Goal: Task Accomplishment & Management: Use online tool/utility

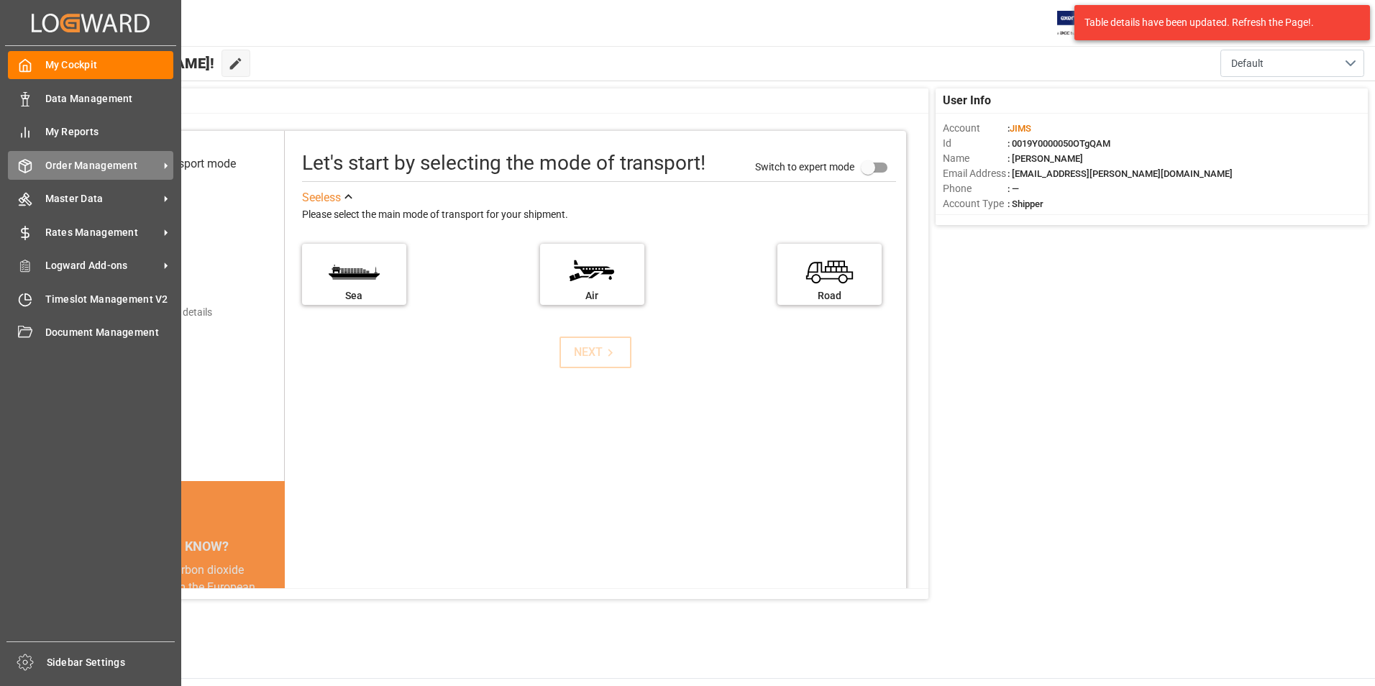
click at [90, 166] on span "Order Management" at bounding box center [102, 165] width 114 height 15
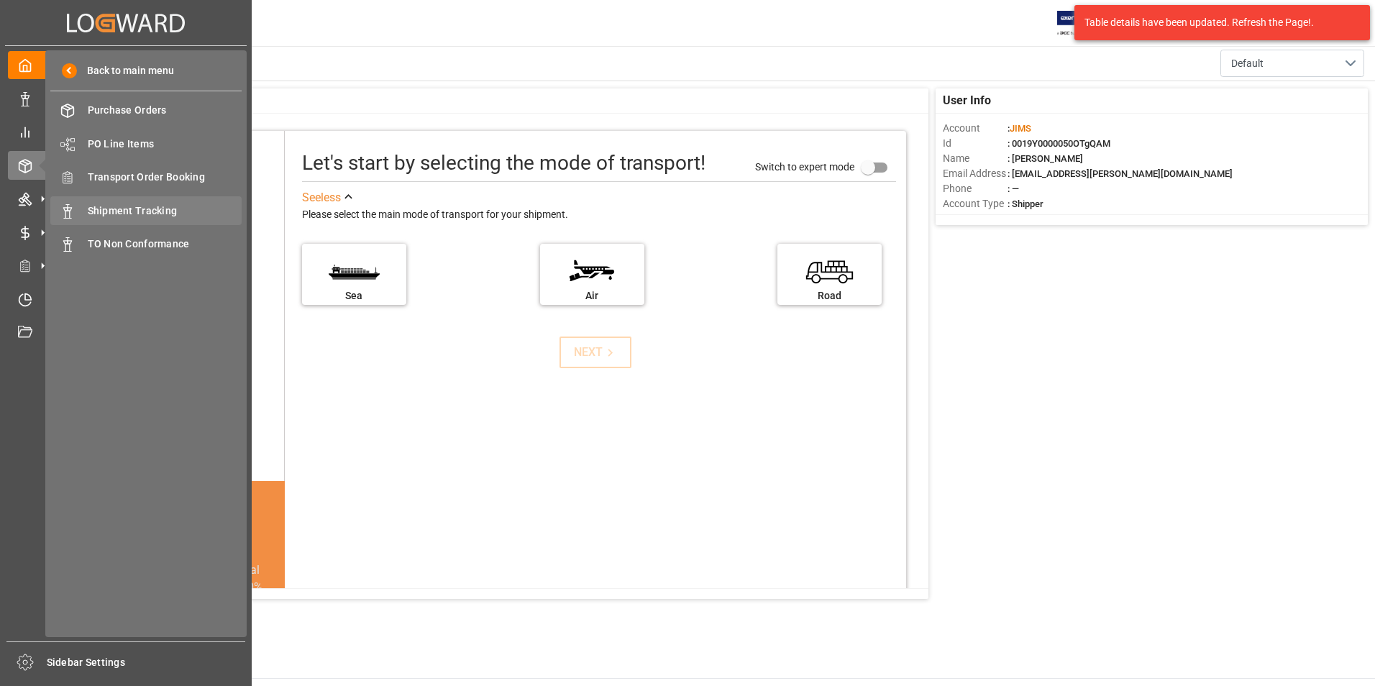
click at [137, 215] on span "Shipment Tracking" at bounding box center [165, 211] width 155 height 15
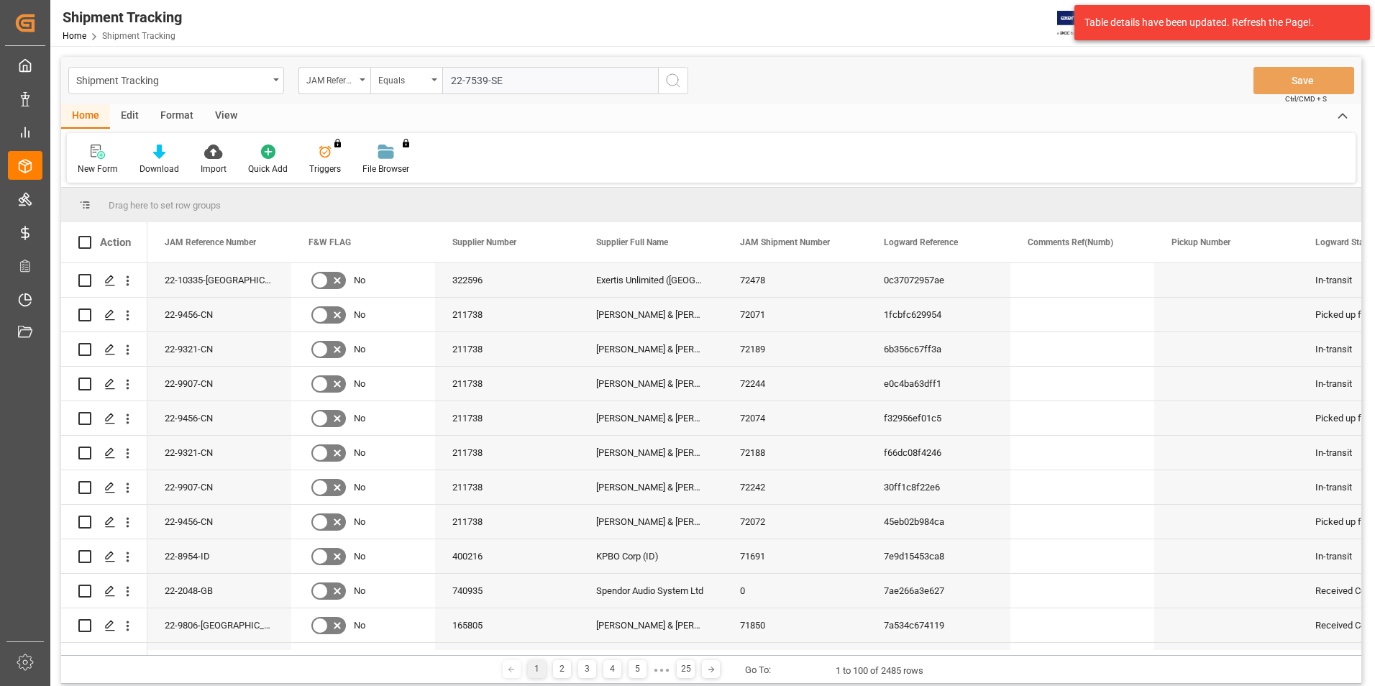
type input "22-7539-SE"
click at [662, 76] on button "search button" at bounding box center [673, 80] width 30 height 27
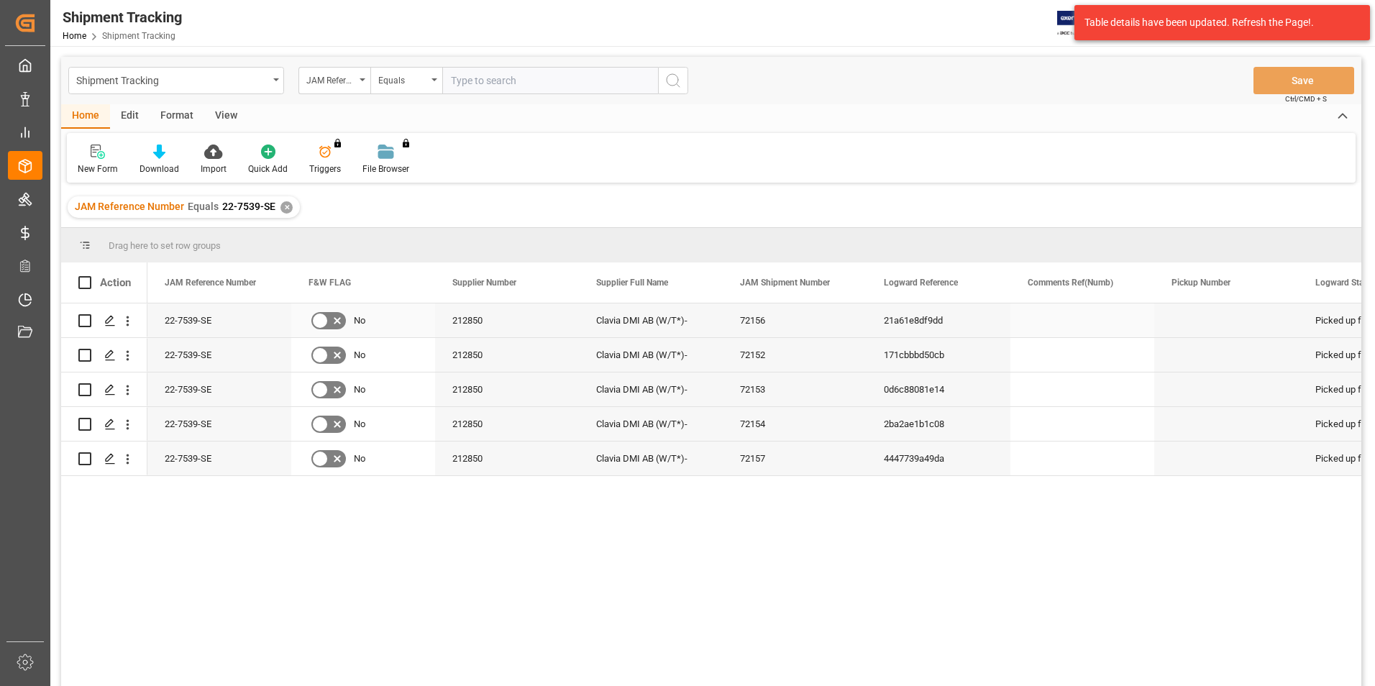
click at [904, 321] on div "21a61e8df9dd" at bounding box center [939, 321] width 144 height 34
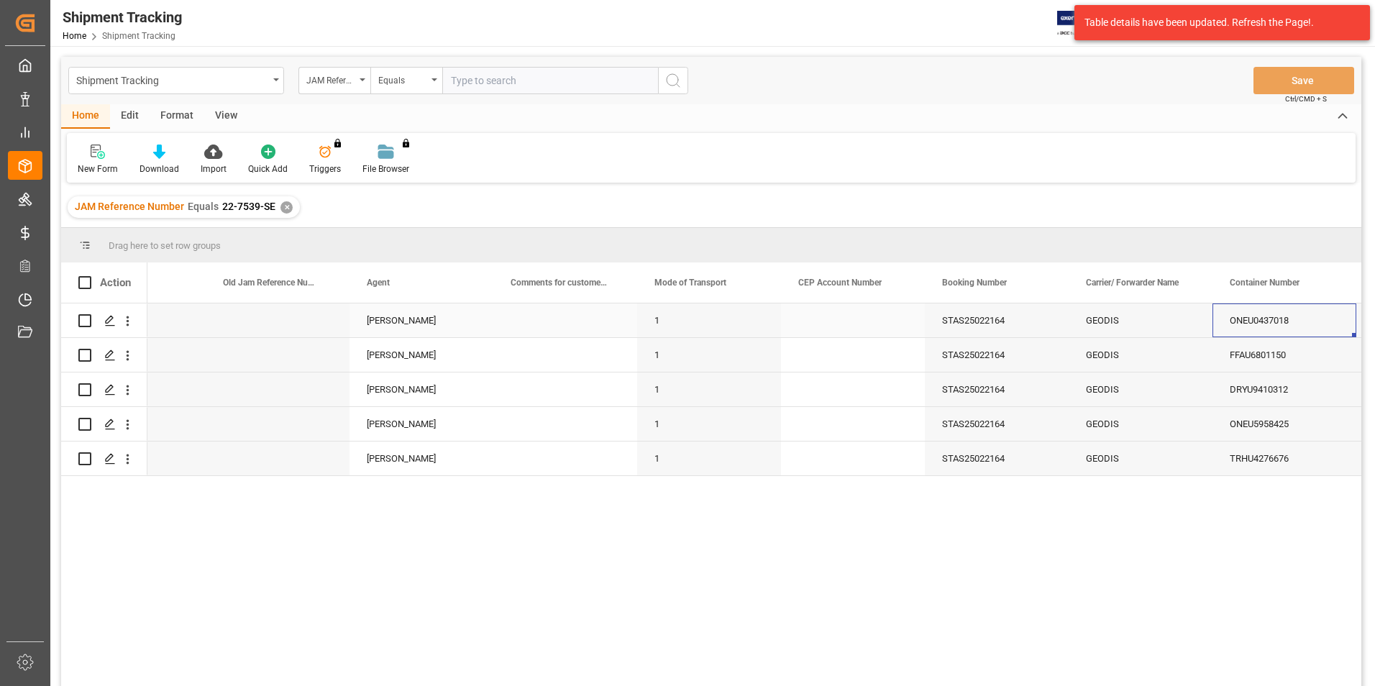
scroll to position [0, 1524]
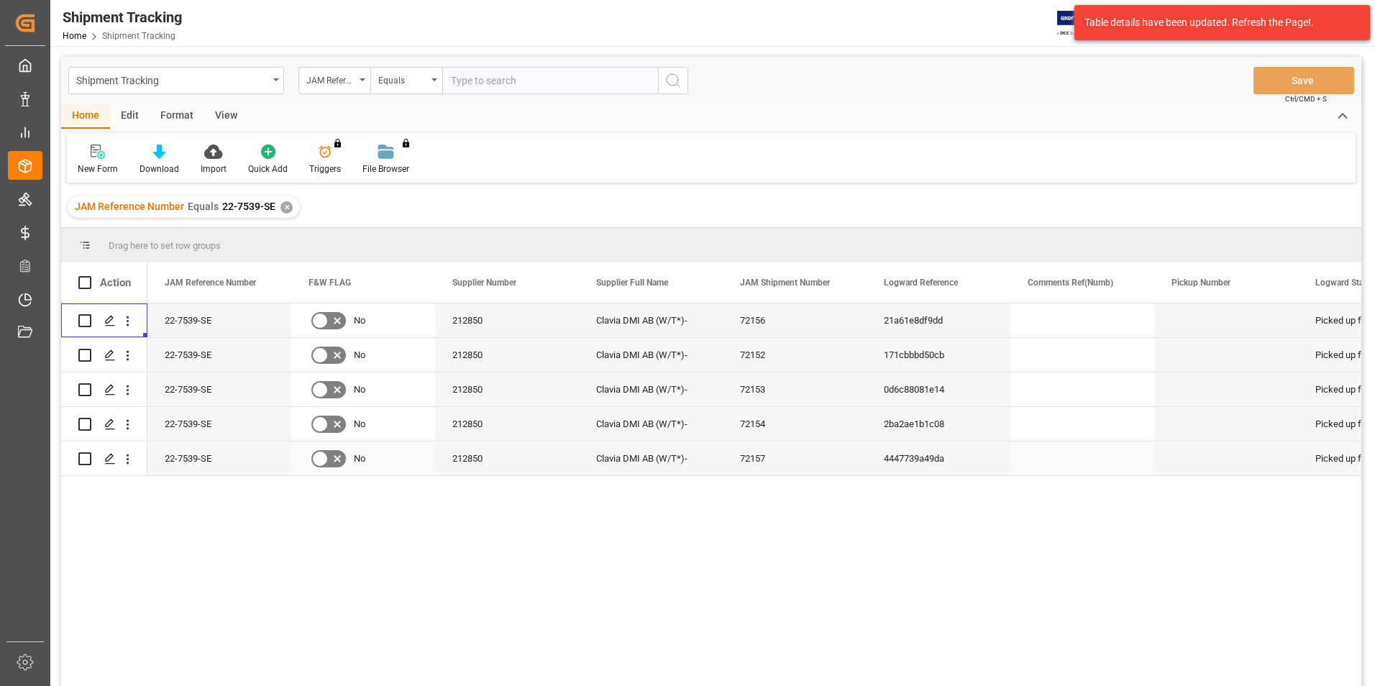
click at [898, 461] on div "4447739a49da" at bounding box center [939, 459] width 144 height 34
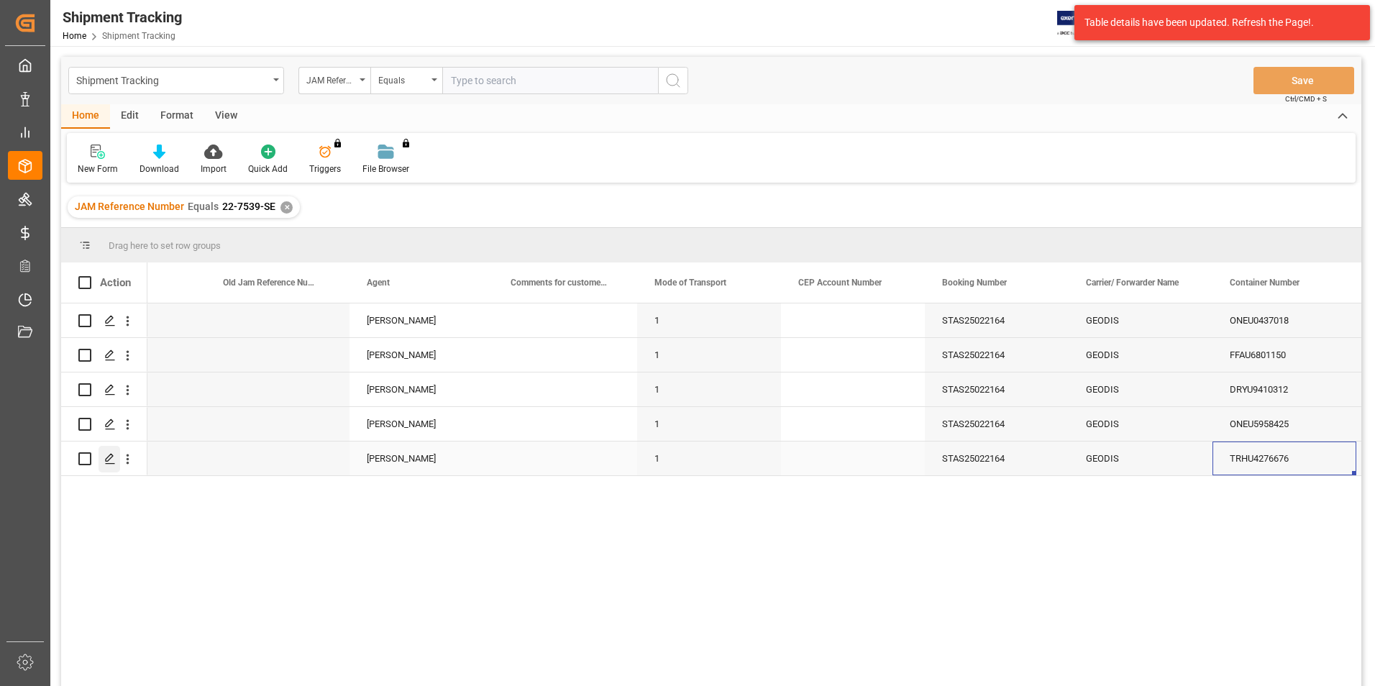
click at [108, 457] on icon "Press SPACE to select this row." at bounding box center [110, 459] width 12 height 12
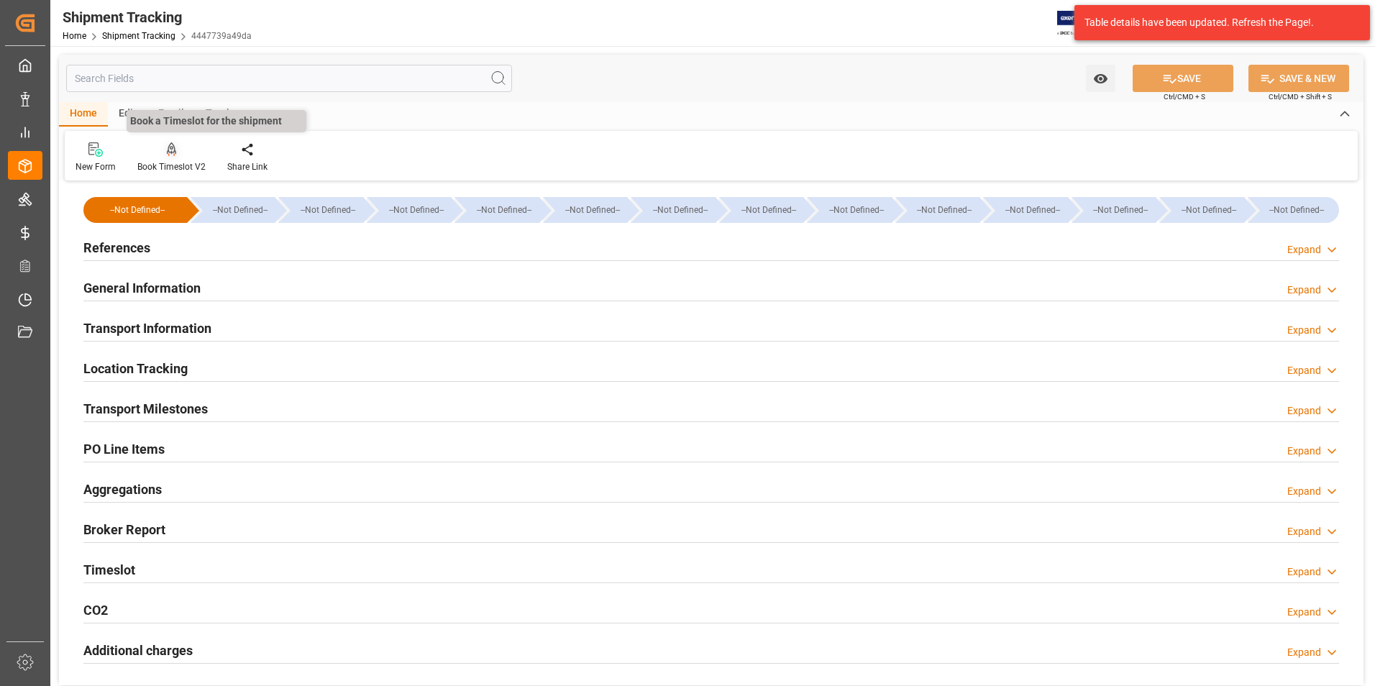
click at [170, 150] on icon at bounding box center [172, 148] width 10 height 12
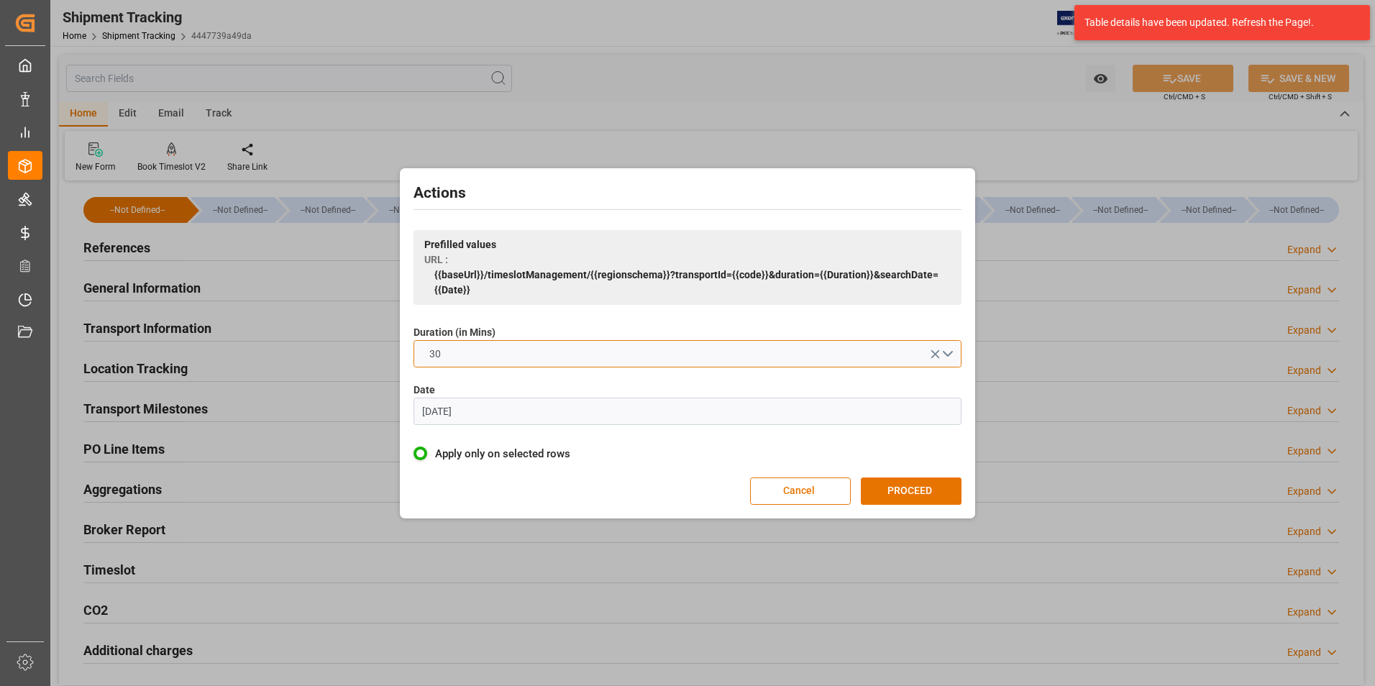
click at [481, 345] on button "30" at bounding box center [688, 353] width 548 height 27
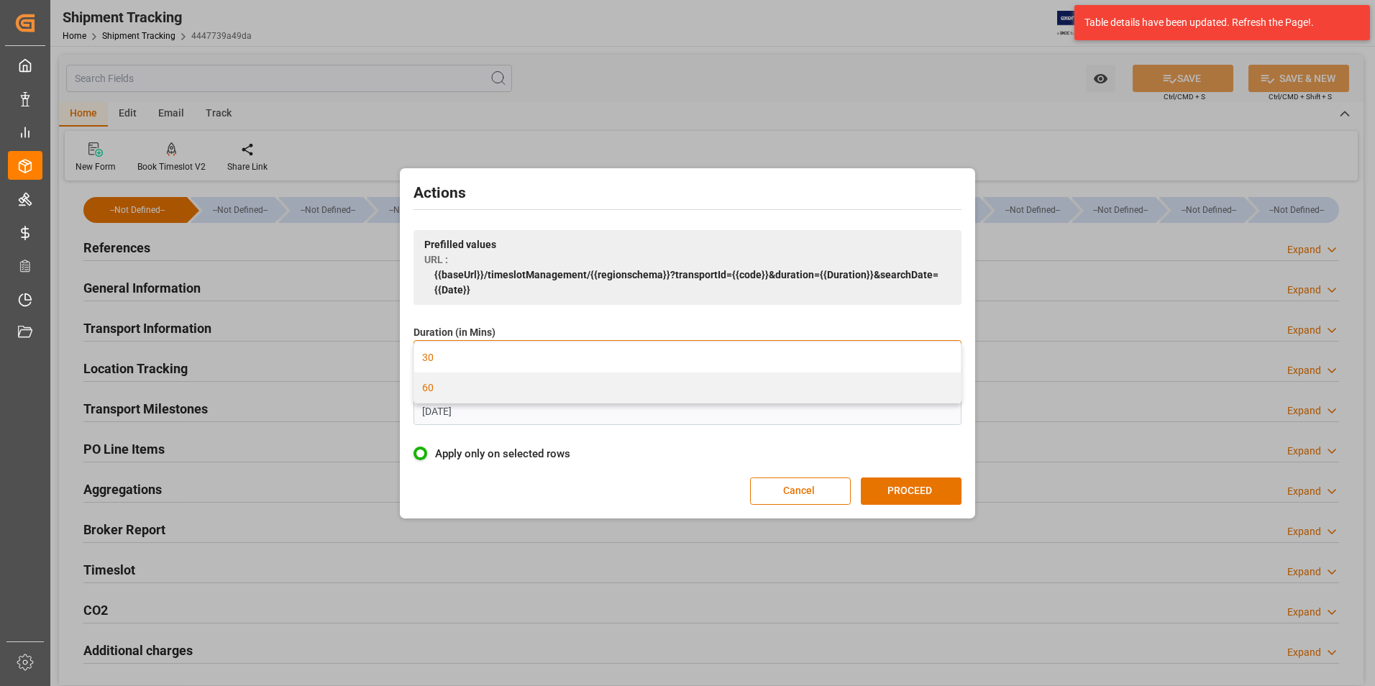
click at [474, 385] on div "60" at bounding box center [687, 388] width 547 height 30
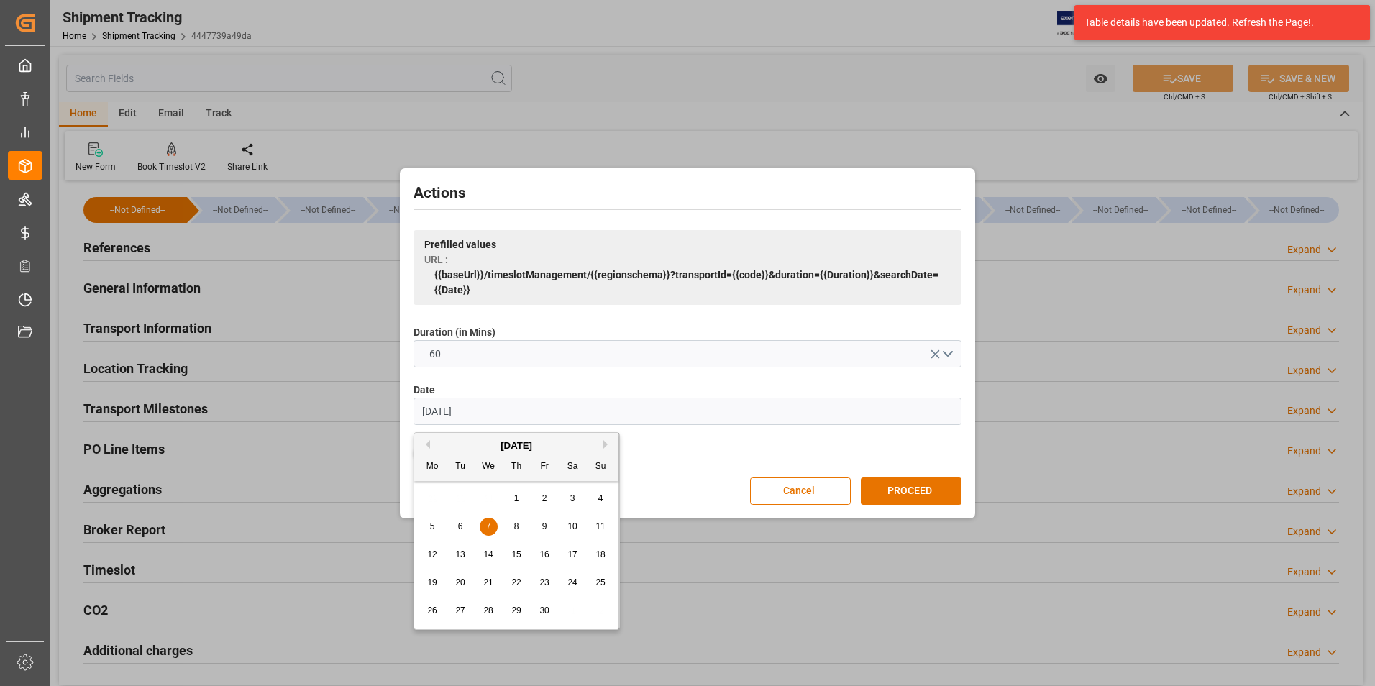
drag, startPoint x: 396, startPoint y: 408, endPoint x: 341, endPoint y: 415, distance: 55.8
click at [341, 415] on div "Actions Prefilled values URL : {{baseUrl}}/timeslotManagement/{{regionschema}}?…" at bounding box center [687, 343] width 1375 height 686
type input "[DATE]"
click at [486, 556] on span "13" at bounding box center [487, 554] width 9 height 10
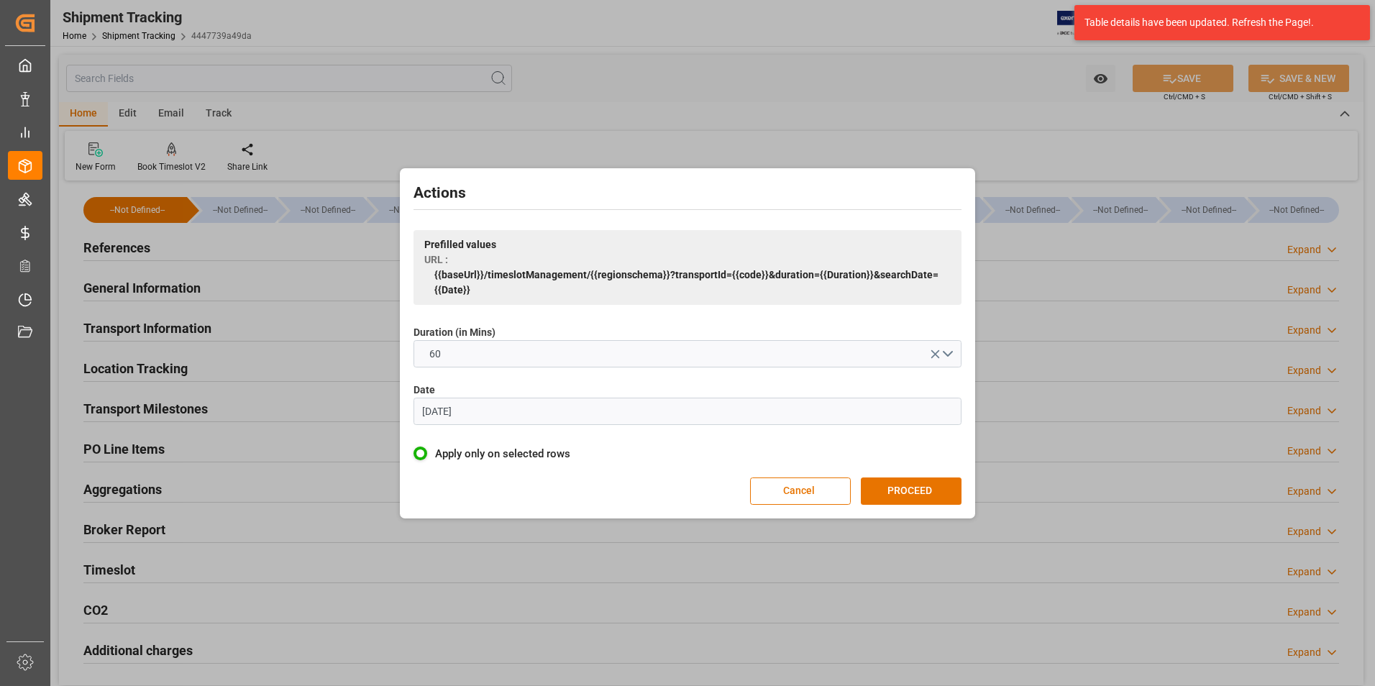
click at [934, 485] on button "PROCEED" at bounding box center [911, 491] width 101 height 27
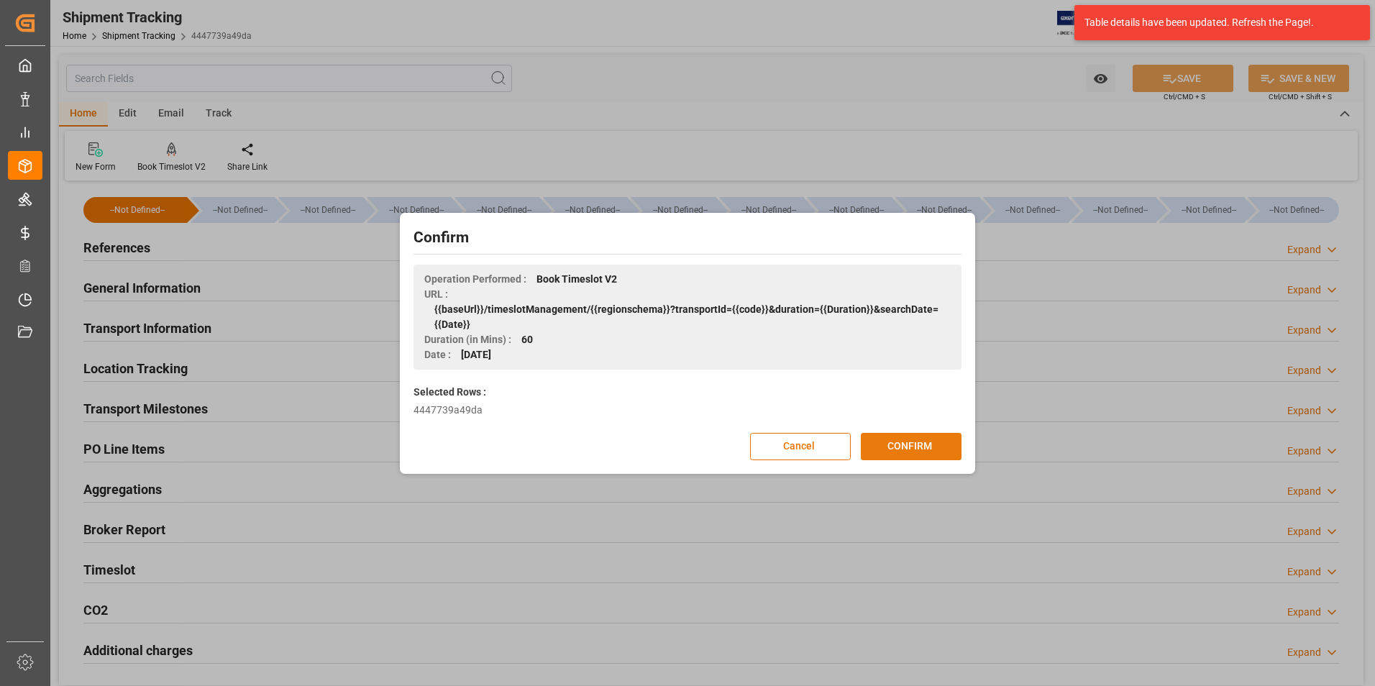
click at [893, 442] on button "CONFIRM" at bounding box center [911, 446] width 101 height 27
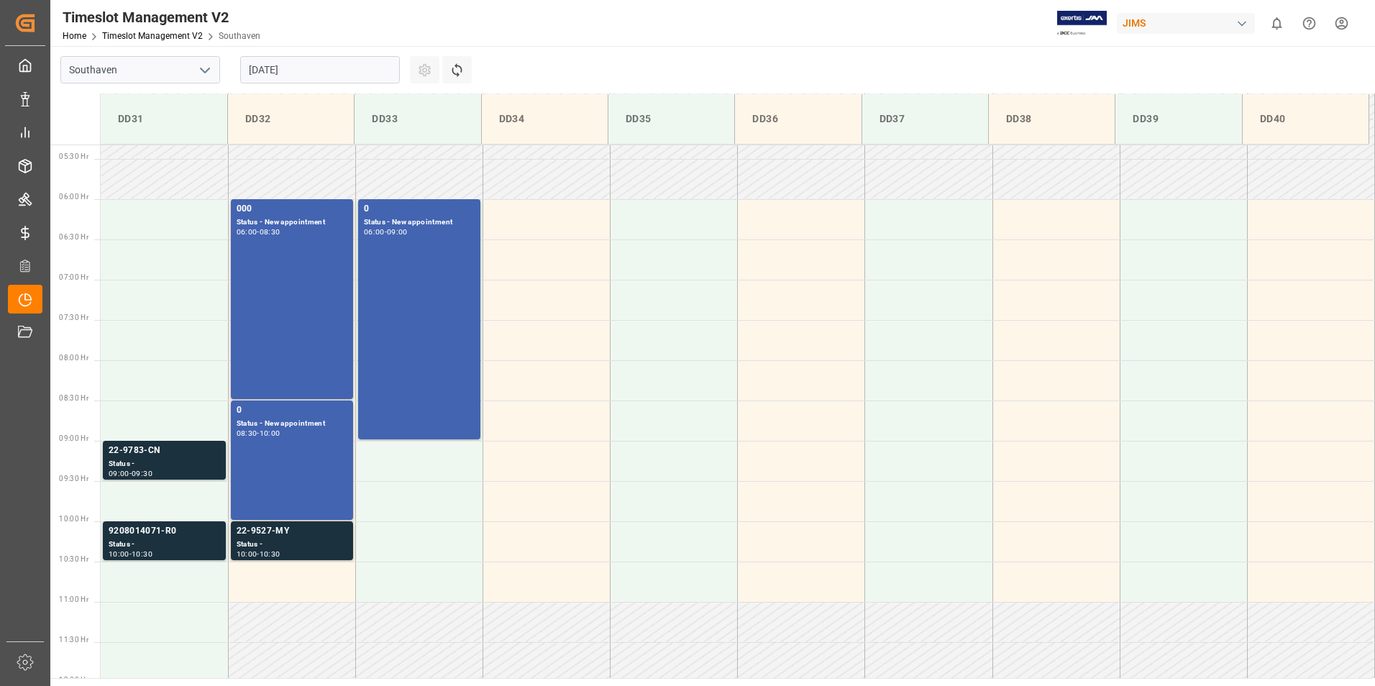
scroll to position [428, 0]
